Goal: Task Accomplishment & Management: Manage account settings

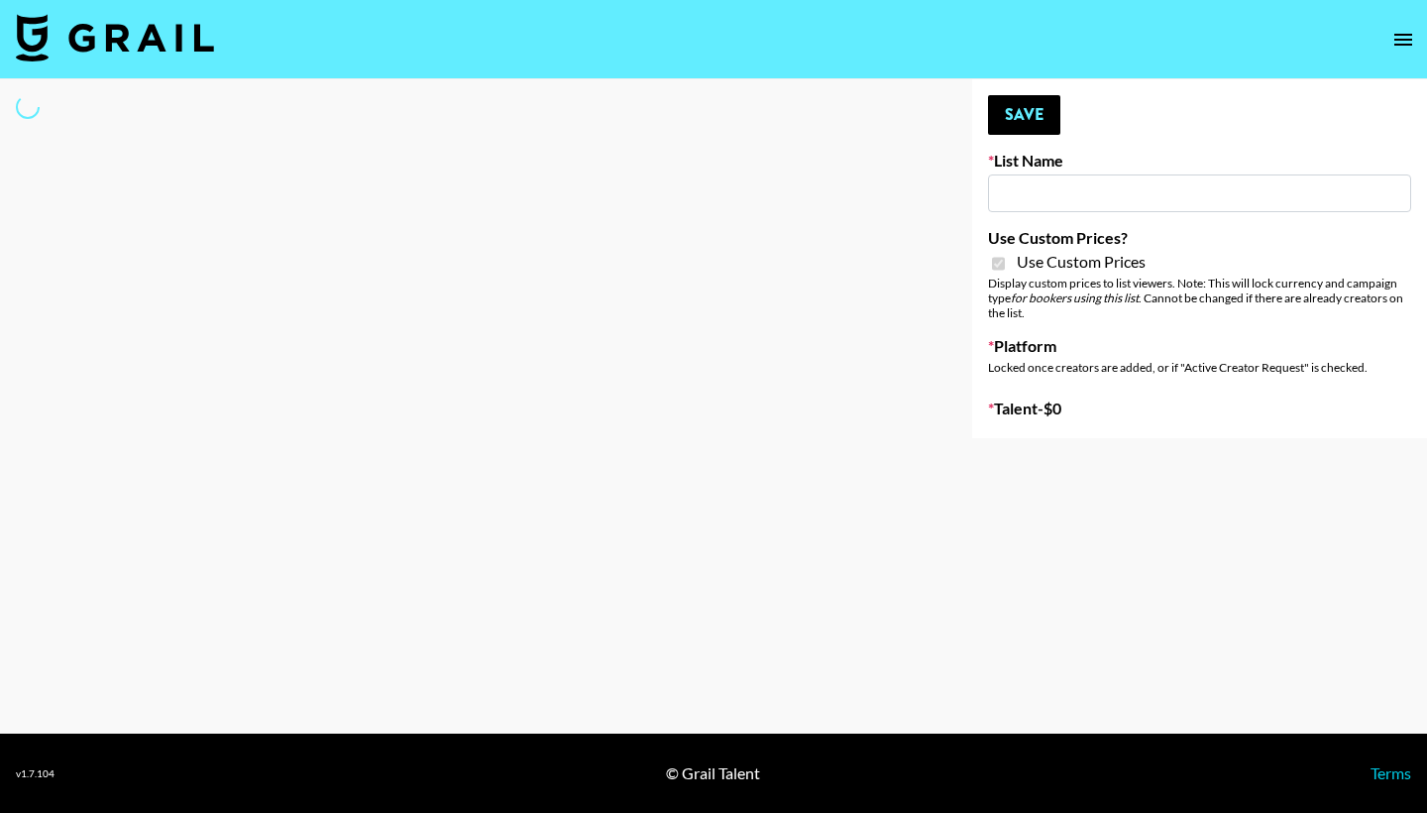
select select "Brand"
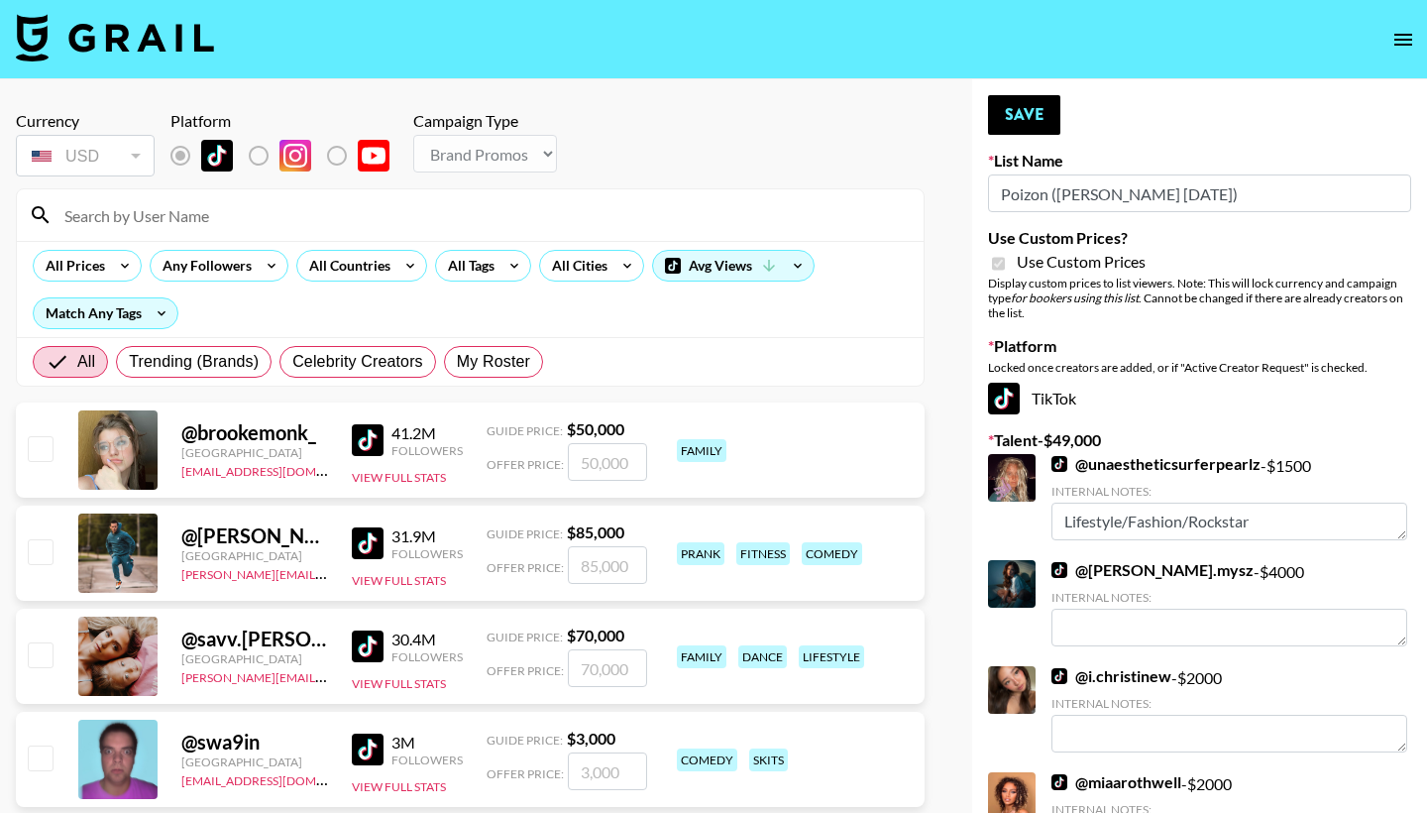
type input "Poizon ([PERSON_NAME] [DATE])"
checkbox input "true"
click at [274, 218] on input at bounding box center [482, 215] width 859 height 32
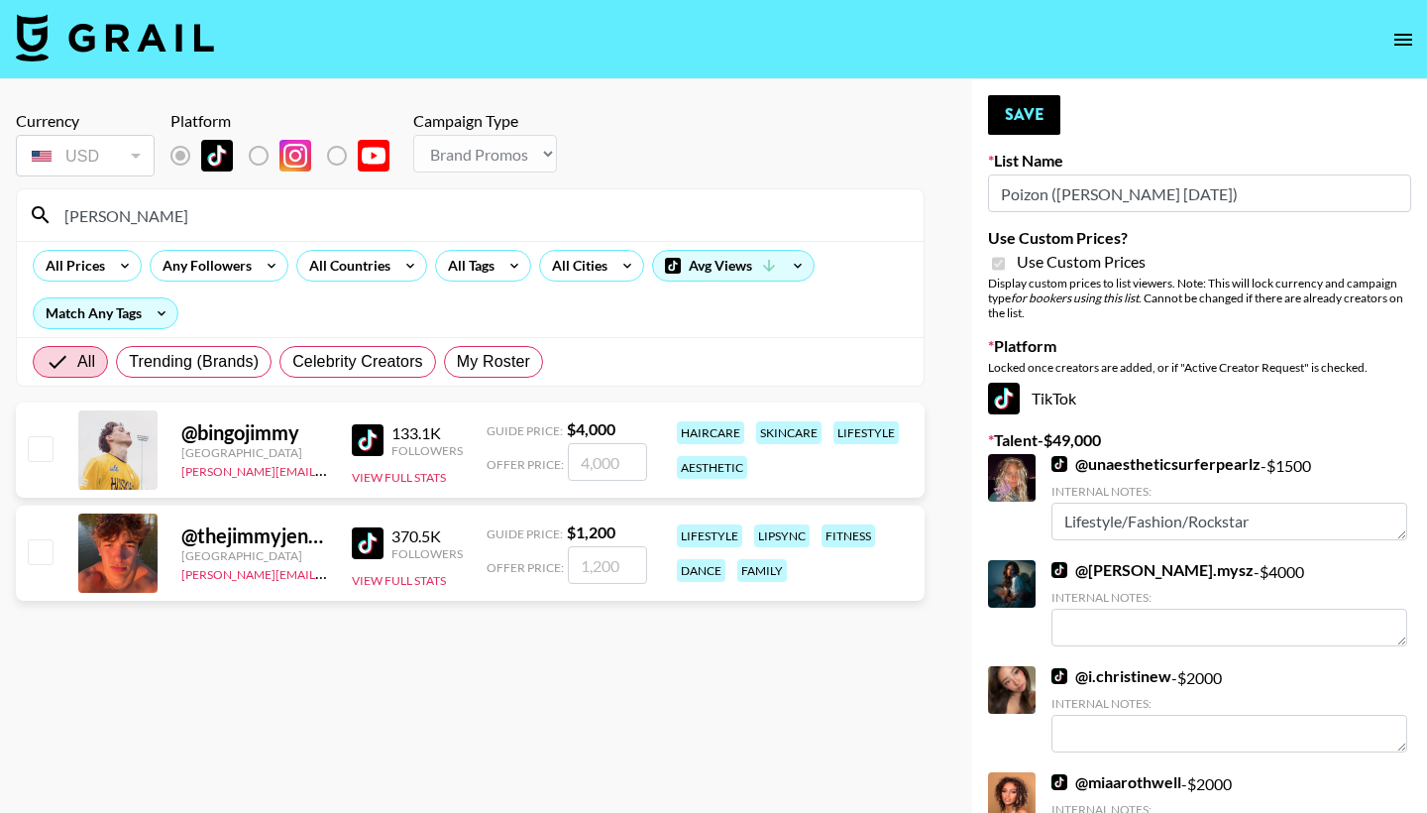
type input "[PERSON_NAME]"
click at [39, 560] on input "checkbox" at bounding box center [40, 551] width 24 height 24
checkbox input "true"
type input "1200"
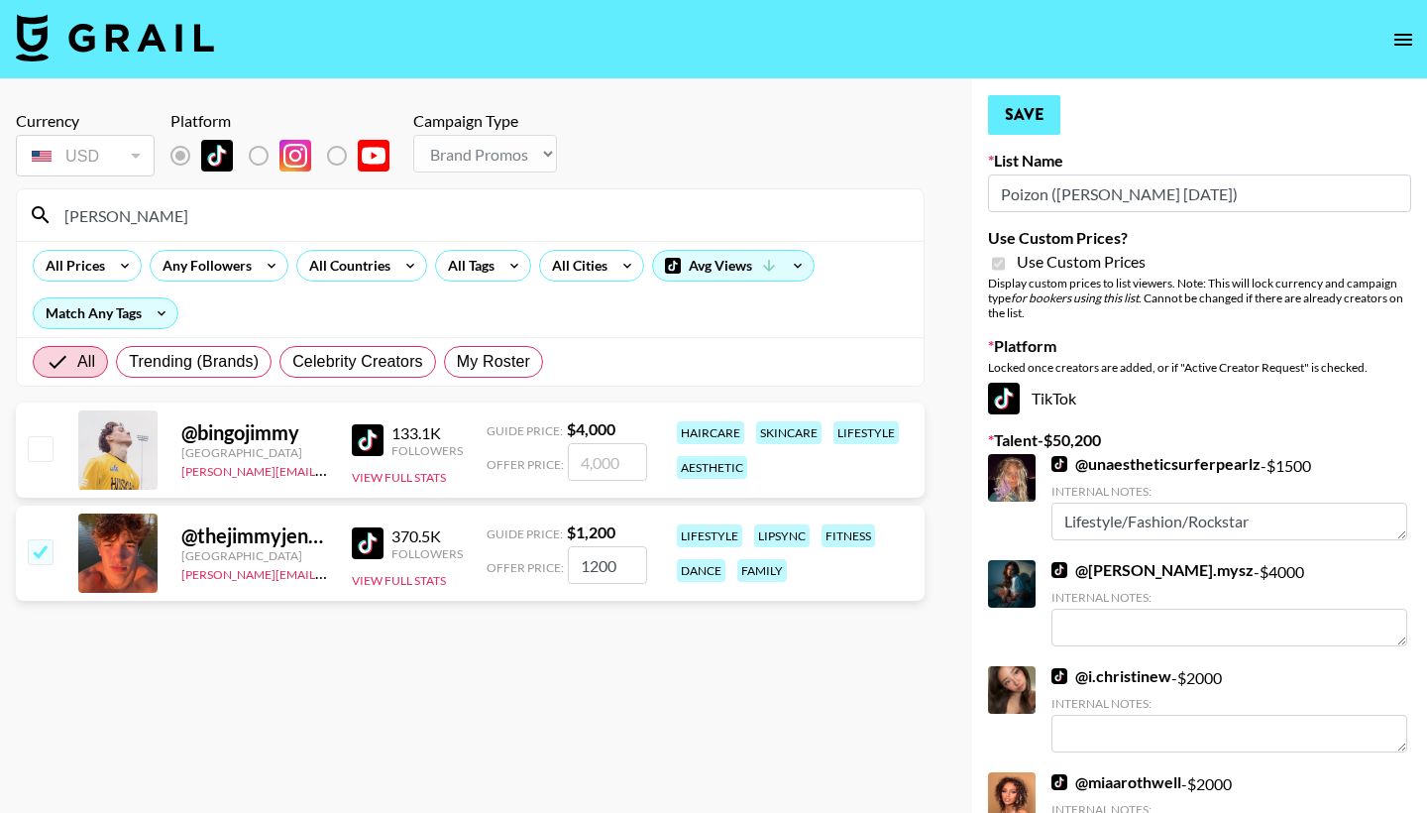
click at [1006, 104] on button "Save" at bounding box center [1024, 115] width 72 height 40
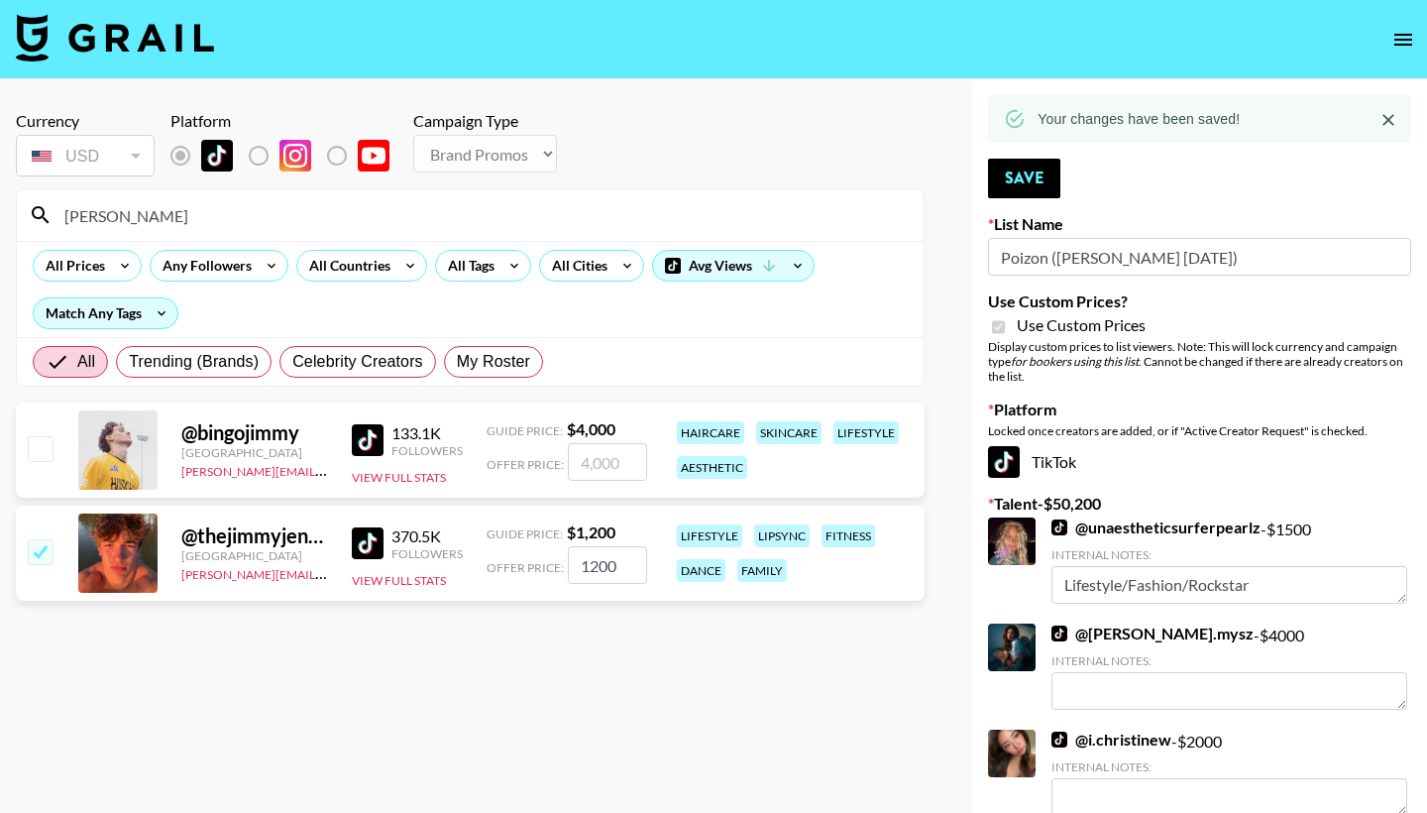
click at [696, 222] on input "[PERSON_NAME]" at bounding box center [482, 215] width 859 height 32
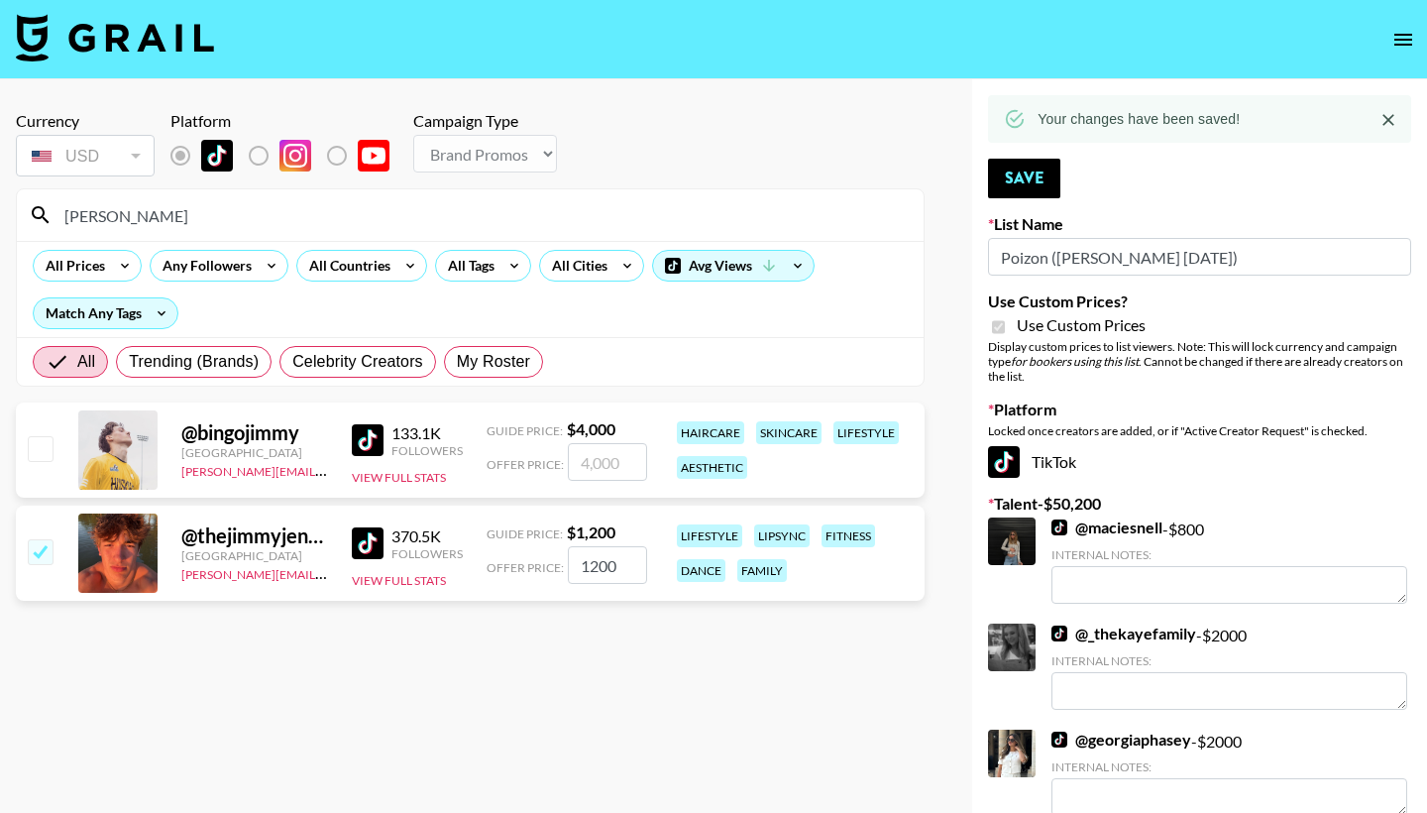
click at [696, 222] on input "[PERSON_NAME]" at bounding box center [482, 215] width 859 height 32
click at [1030, 178] on button "Save" at bounding box center [1024, 179] width 72 height 40
click at [758, 219] on input "[PERSON_NAME]" at bounding box center [482, 215] width 859 height 32
click at [758, 220] on input "[PERSON_NAME]" at bounding box center [482, 215] width 859 height 32
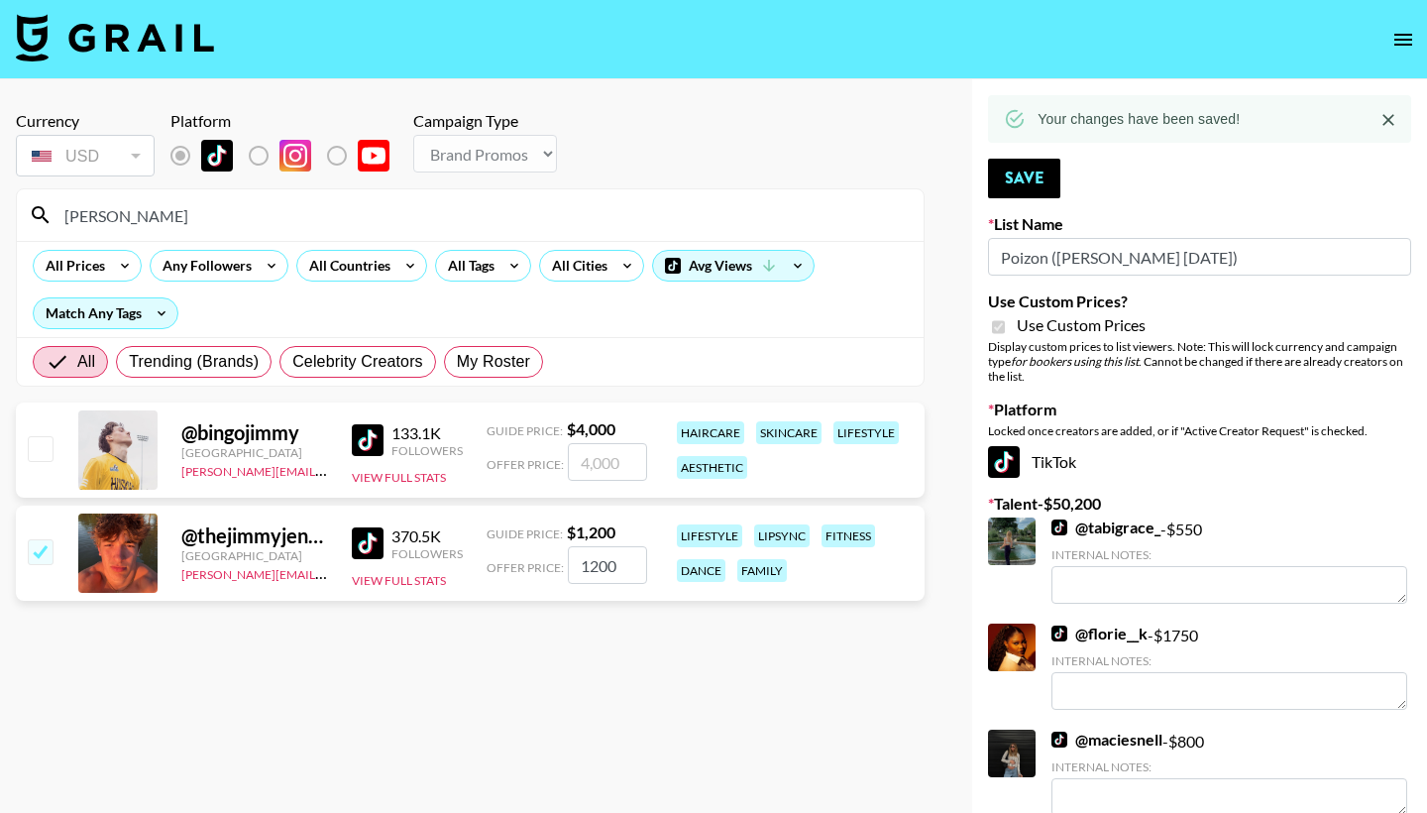
click at [758, 220] on input "[PERSON_NAME]" at bounding box center [482, 215] width 859 height 32
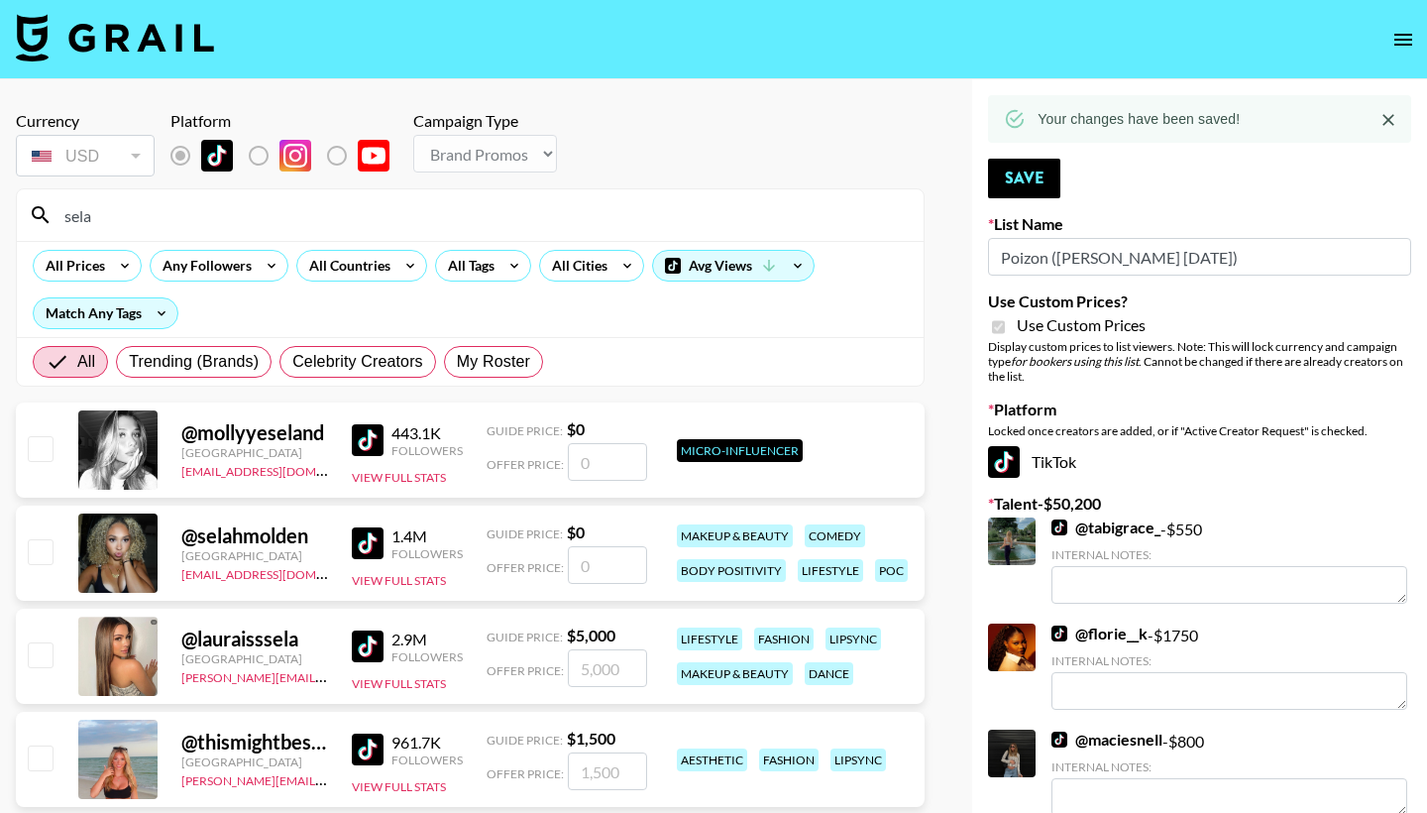
type input "sela"
click at [35, 769] on input "checkbox" at bounding box center [40, 757] width 24 height 24
checkbox input "true"
type input "1500"
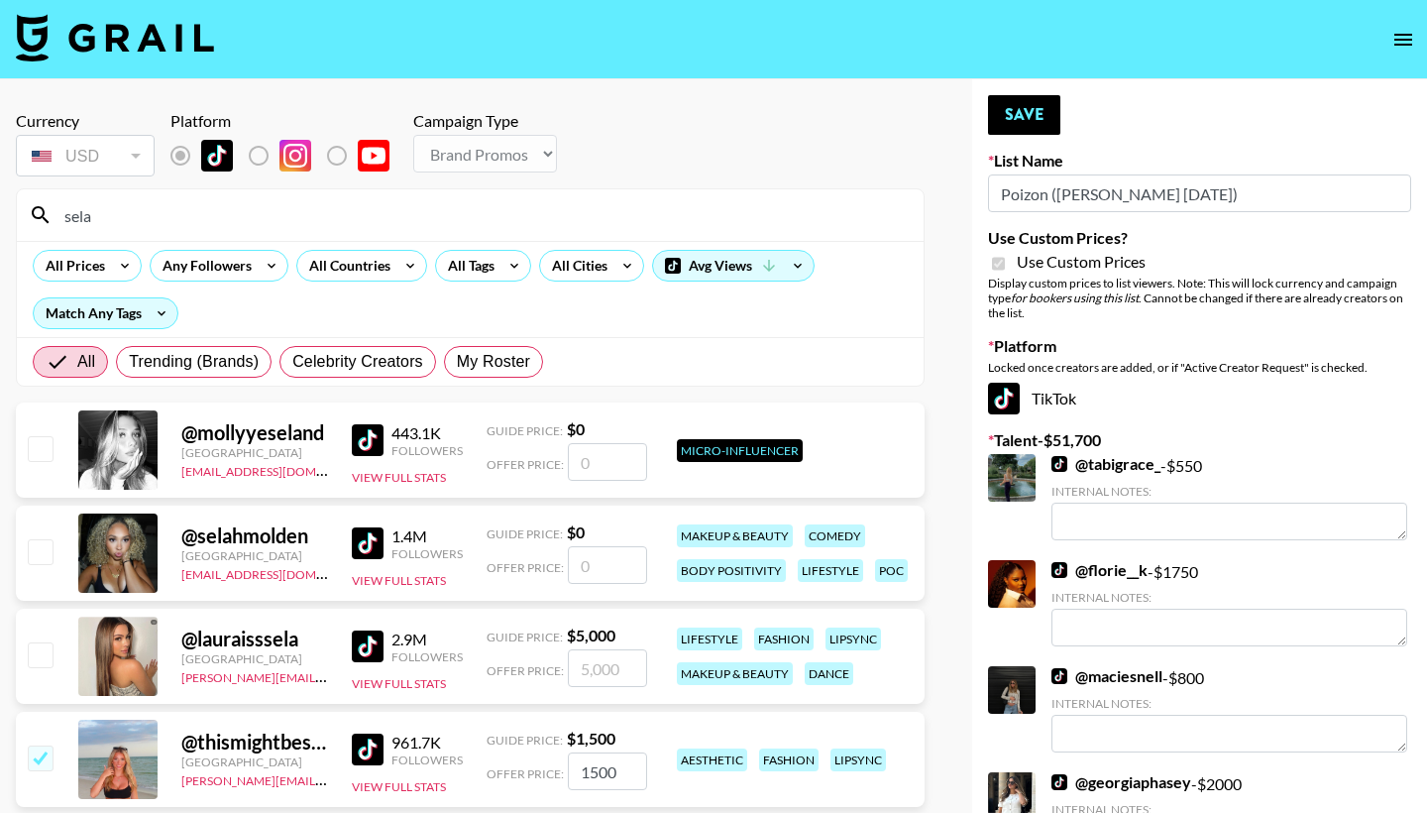
click at [269, 225] on input "sela" at bounding box center [482, 215] width 859 height 32
type input "n"
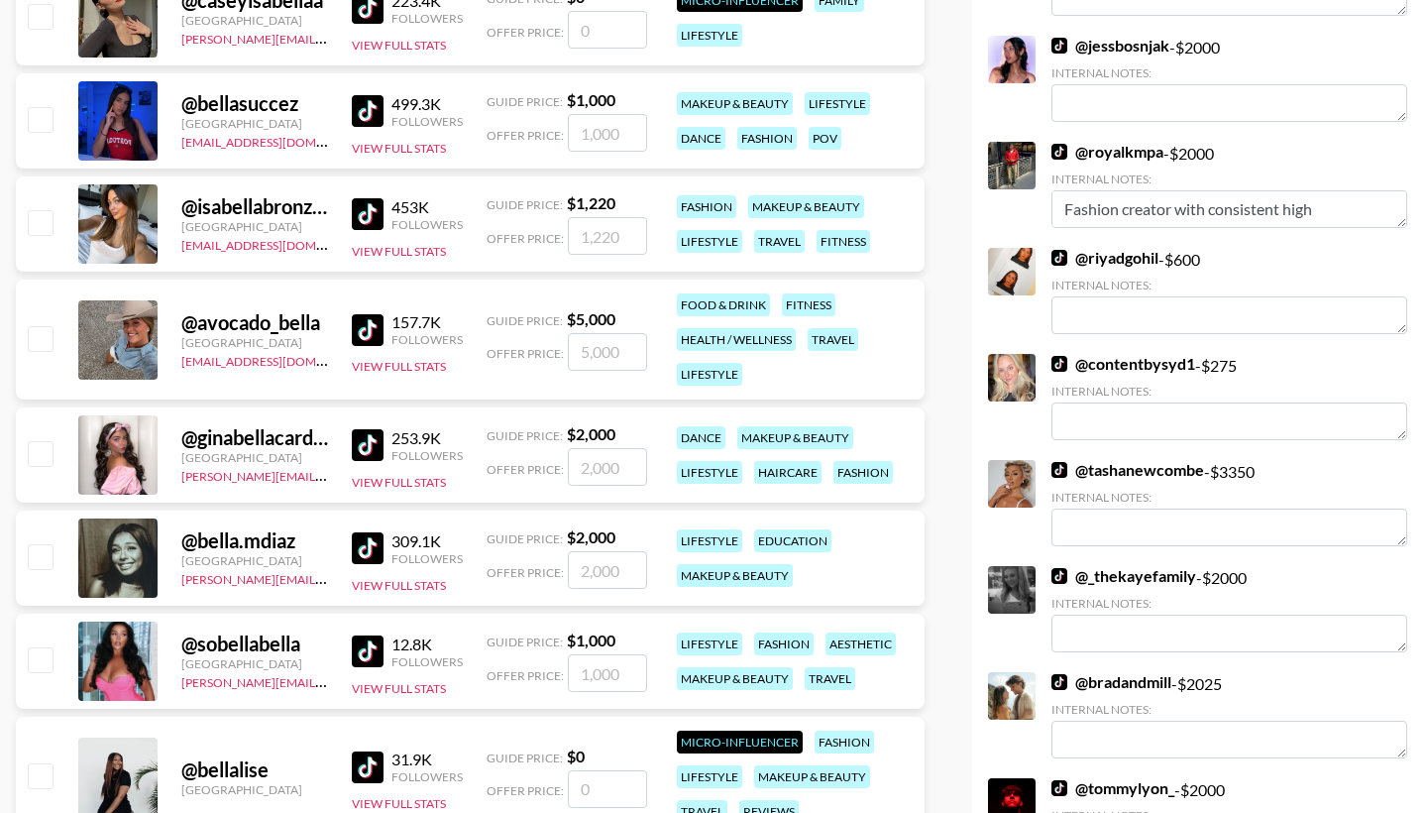
scroll to position [2158, 0]
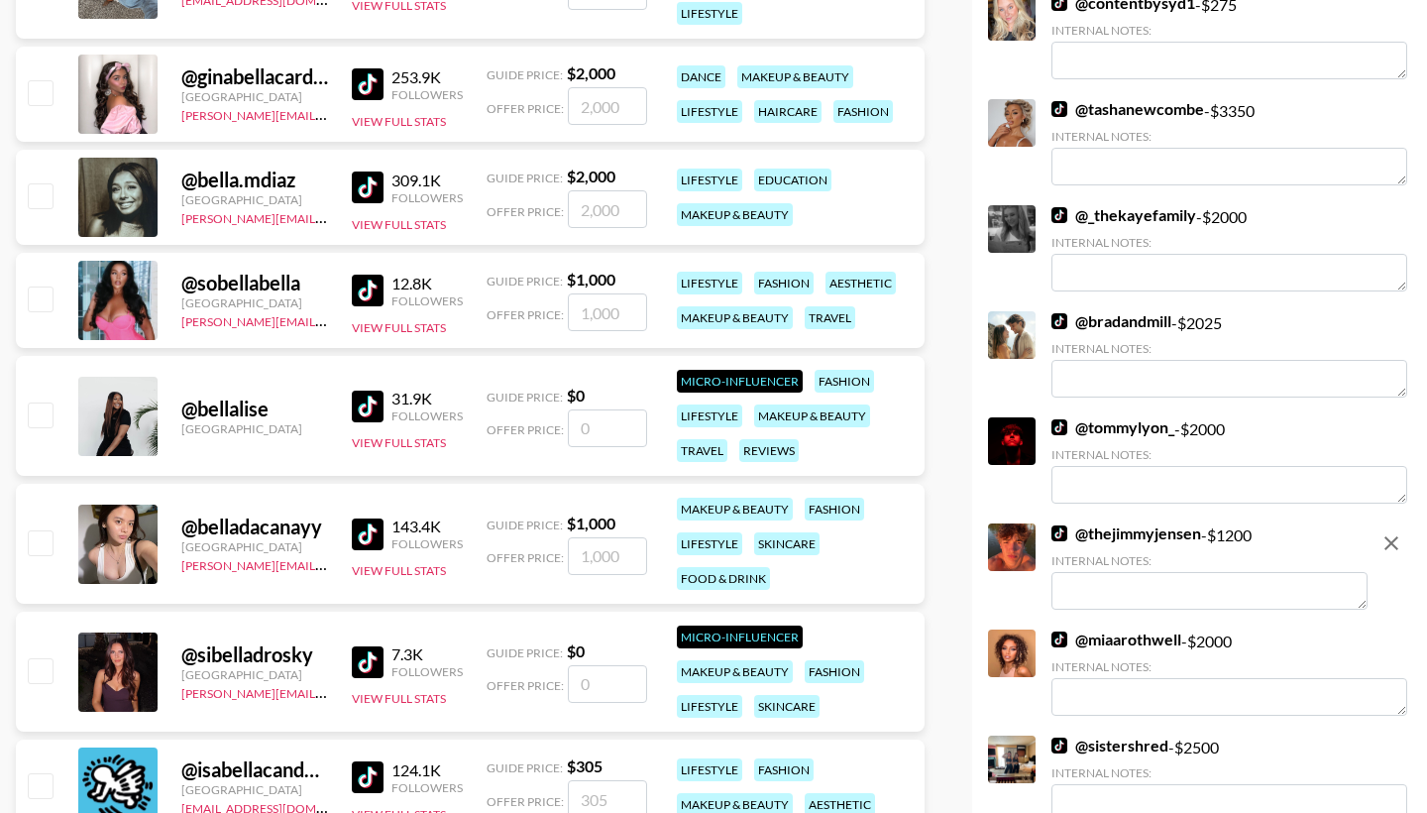
type input "Bella"
click at [34, 192] on input "checkbox" at bounding box center [40, 195] width 24 height 24
checkbox input "true"
type input "2000"
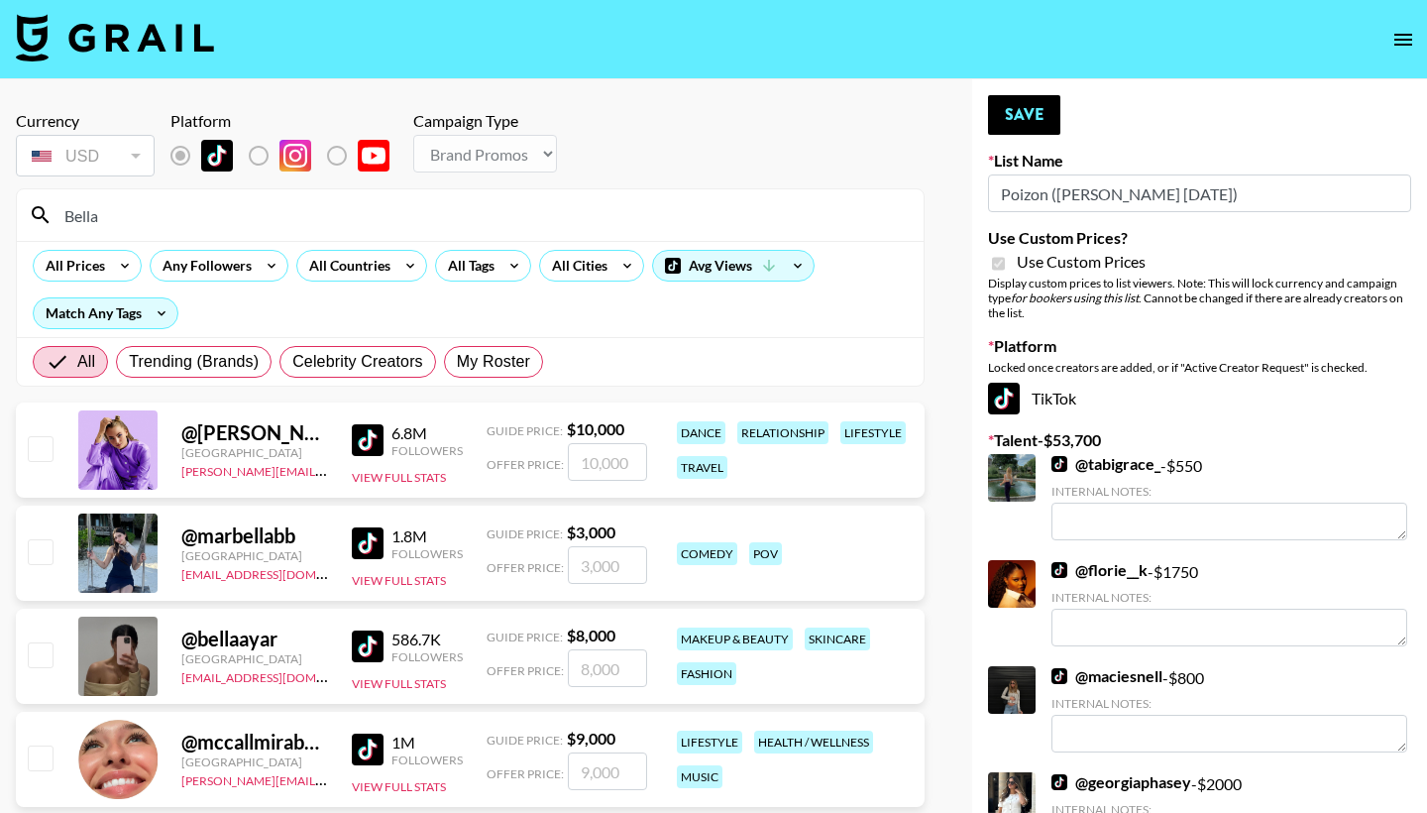
scroll to position [0, 0]
click at [511, 228] on input "Bella" at bounding box center [482, 215] width 859 height 32
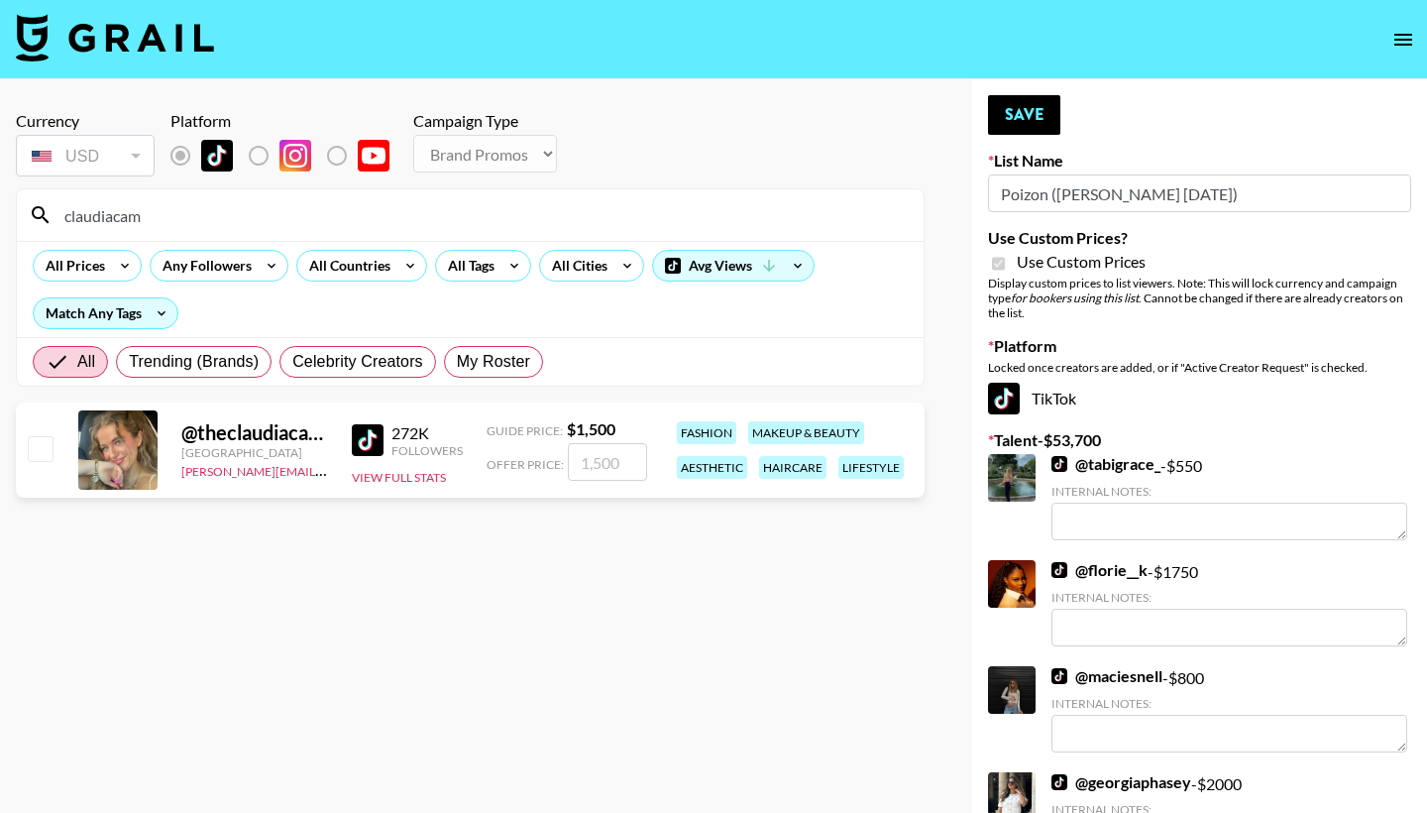
type input "claudiacam"
click at [40, 451] on input "checkbox" at bounding box center [40, 448] width 24 height 24
checkbox input "true"
type input "1500"
click at [1009, 102] on button "Save" at bounding box center [1024, 115] width 72 height 40
